Goal: Check status: Check status

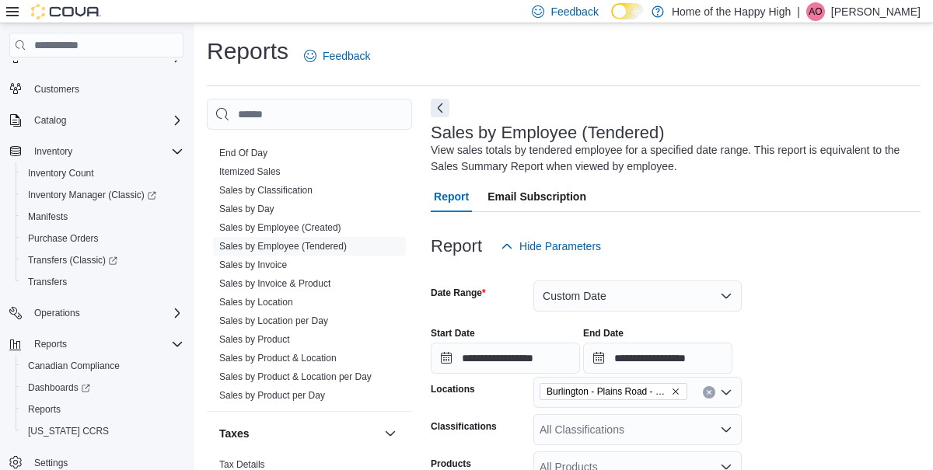
scroll to position [0, 33]
